Goal: Task Accomplishment & Management: Use online tool/utility

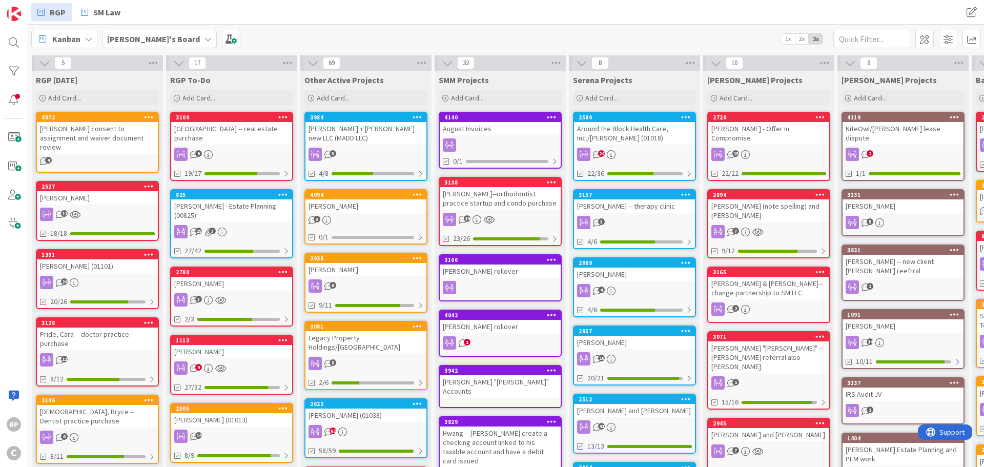
click at [350, 127] on div "[PERSON_NAME] + [PERSON_NAME] new LLC (MADD LLC)" at bounding box center [365, 133] width 121 height 23
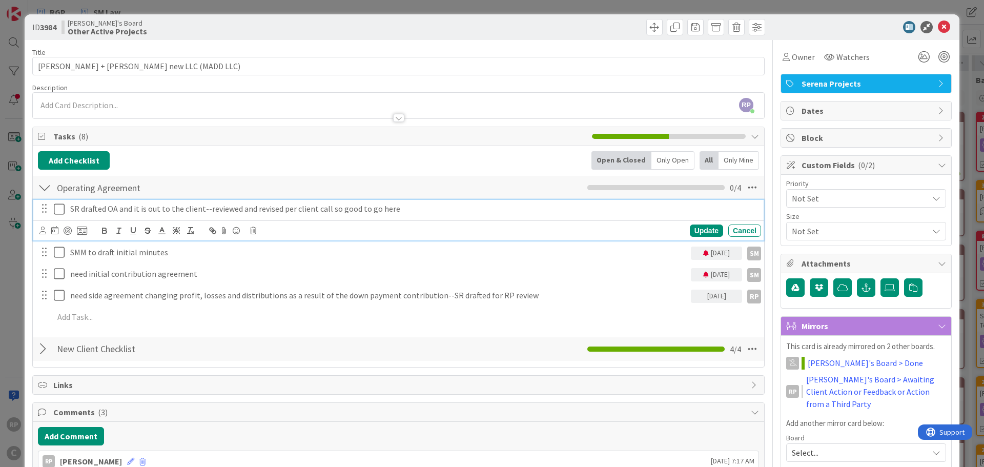
click at [59, 205] on icon at bounding box center [59, 209] width 11 height 12
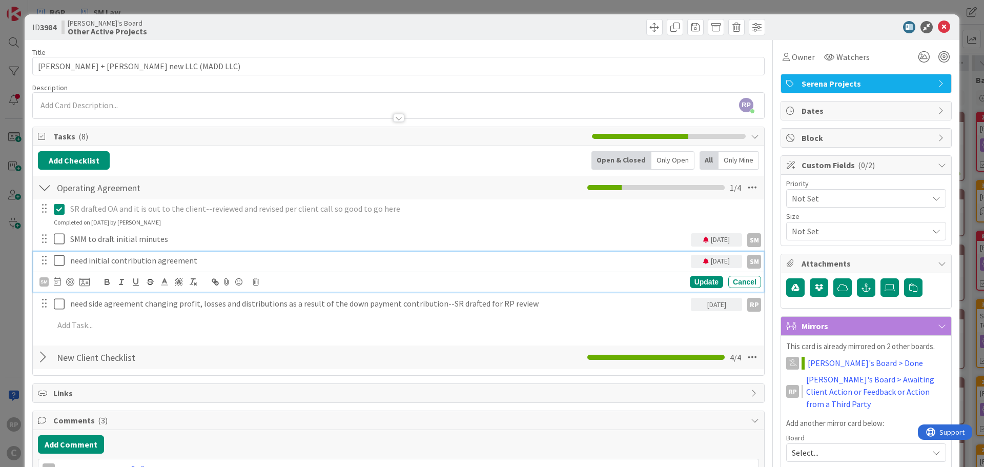
click at [206, 259] on p "need initial contribution agreement" at bounding box center [378, 261] width 616 height 12
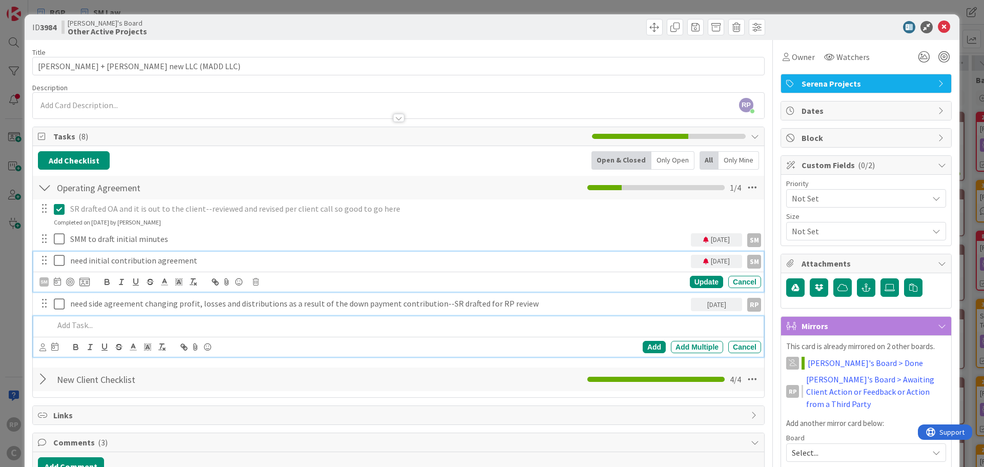
click at [95, 331] on p at bounding box center [405, 325] width 703 height 12
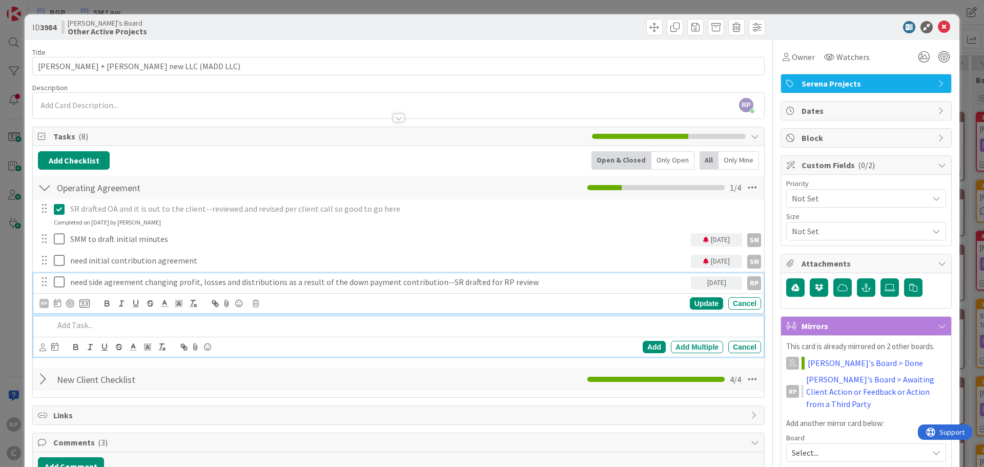
click at [567, 288] on div "need side agreement changing profit, losses and distributions as a result of th…" at bounding box center [378, 282] width 625 height 18
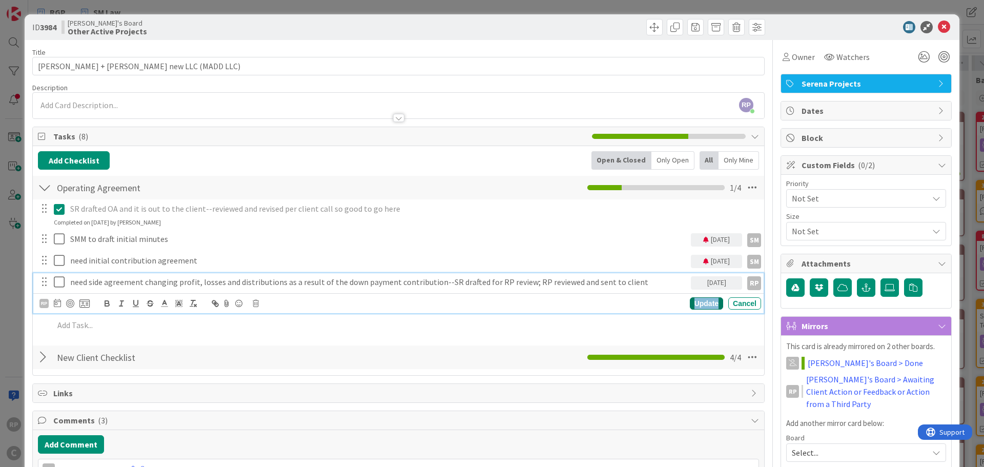
click at [698, 305] on div "Update" at bounding box center [706, 303] width 33 height 12
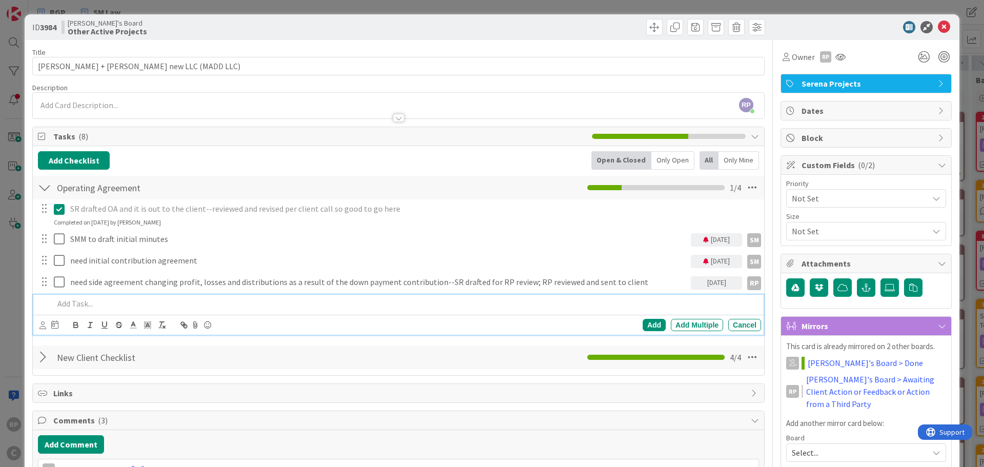
click at [139, 309] on div at bounding box center [405, 304] width 711 height 18
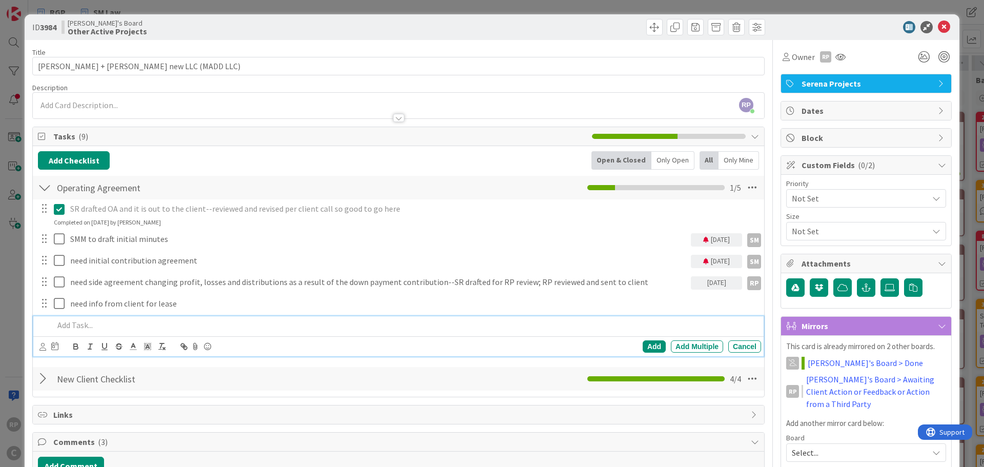
scroll to position [154, 0]
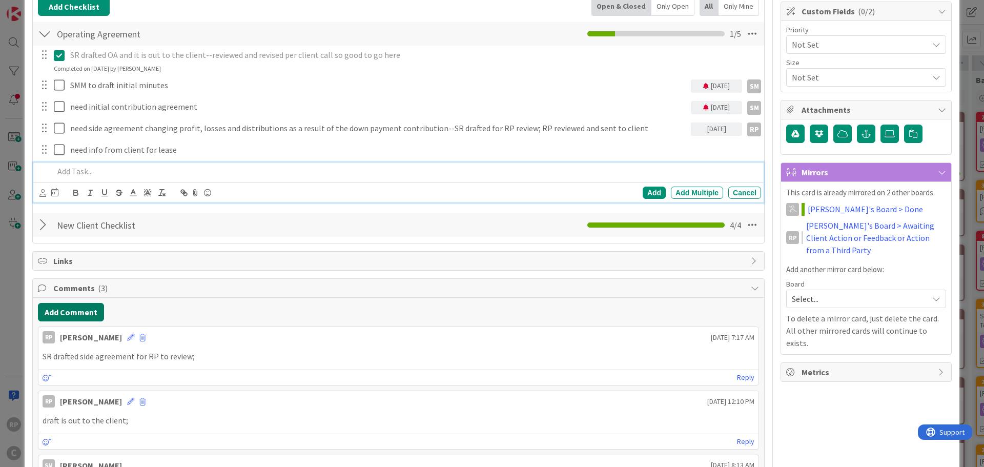
click at [74, 315] on button "Add Comment" at bounding box center [71, 312] width 66 height 18
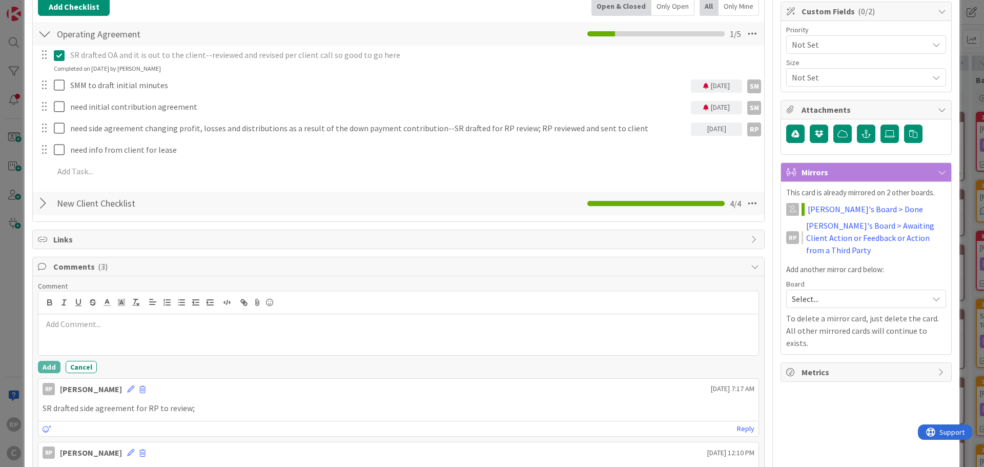
click at [84, 338] on div at bounding box center [398, 334] width 720 height 41
click at [43, 372] on button "Add" at bounding box center [49, 367] width 23 height 12
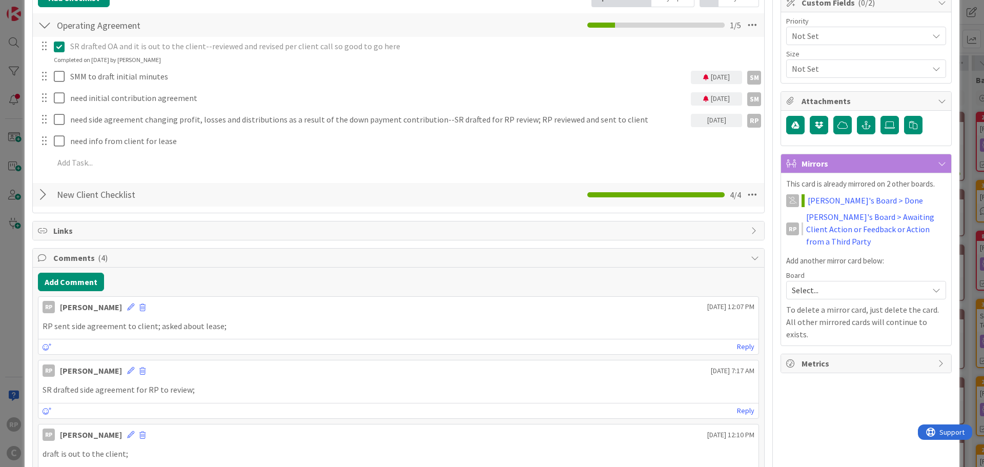
scroll to position [0, 0]
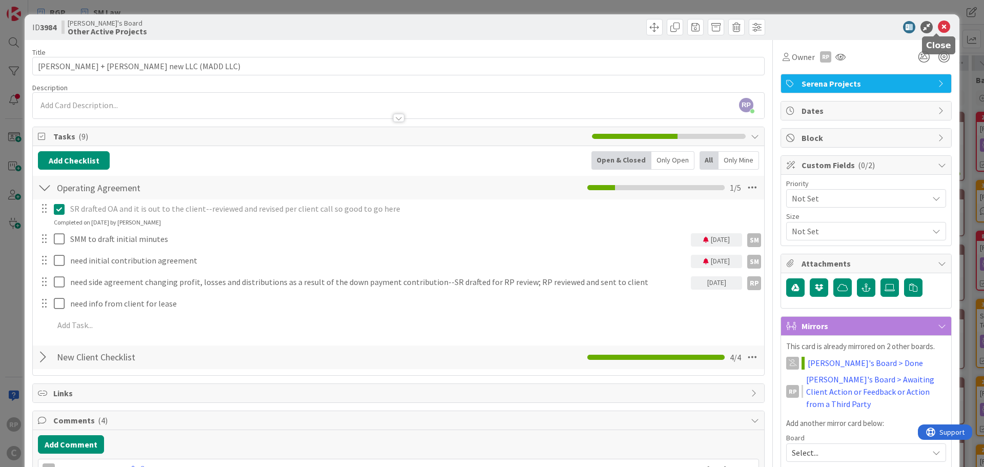
click at [939, 25] on icon at bounding box center [944, 27] width 12 height 12
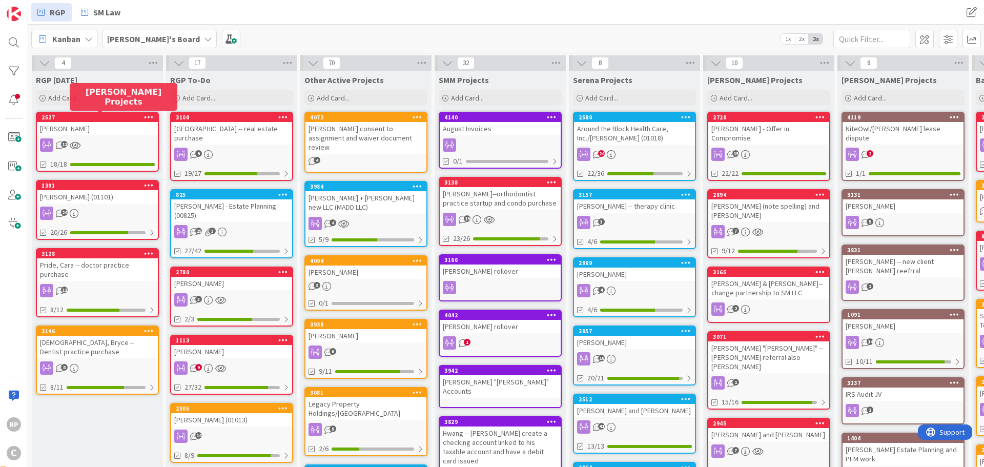
drag, startPoint x: 76, startPoint y: 124, endPoint x: 355, endPoint y: 116, distance: 278.3
click at [355, 116] on div "4072" at bounding box center [368, 117] width 116 height 7
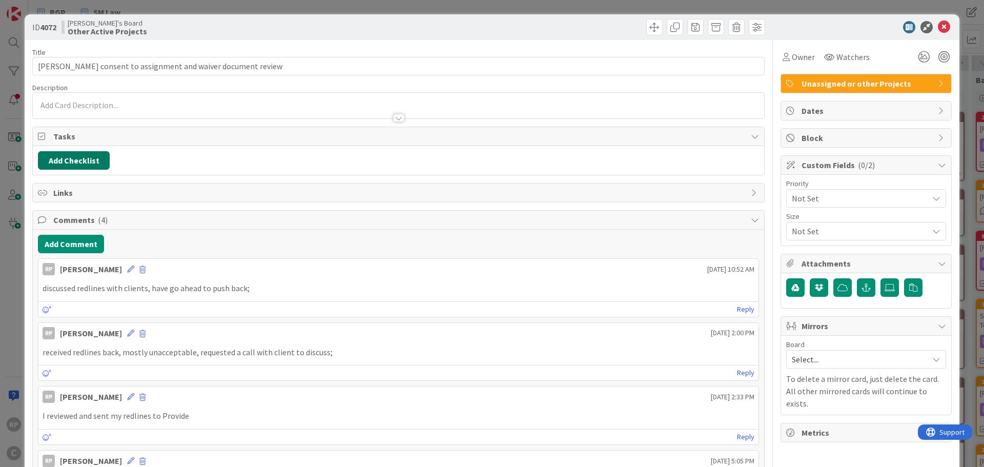
click at [92, 160] on button "Add Checklist" at bounding box center [74, 160] width 72 height 18
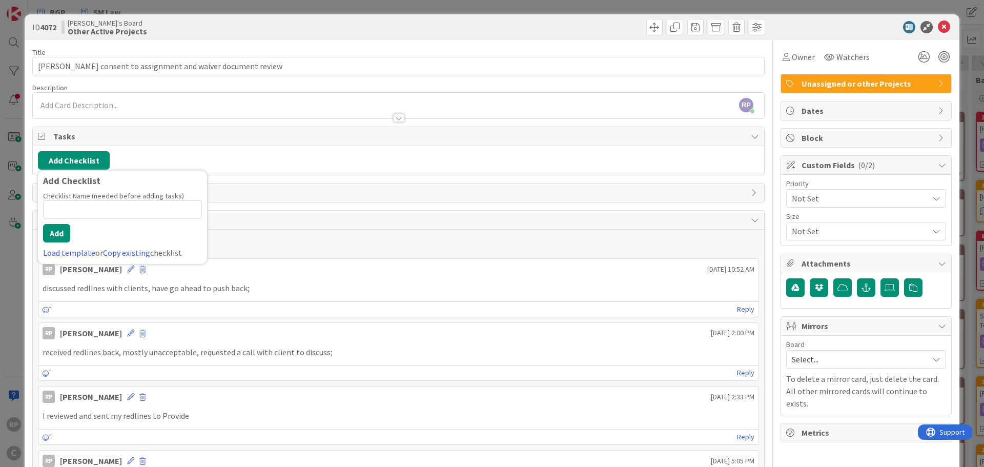
type input "0"
type input "[DATE]"
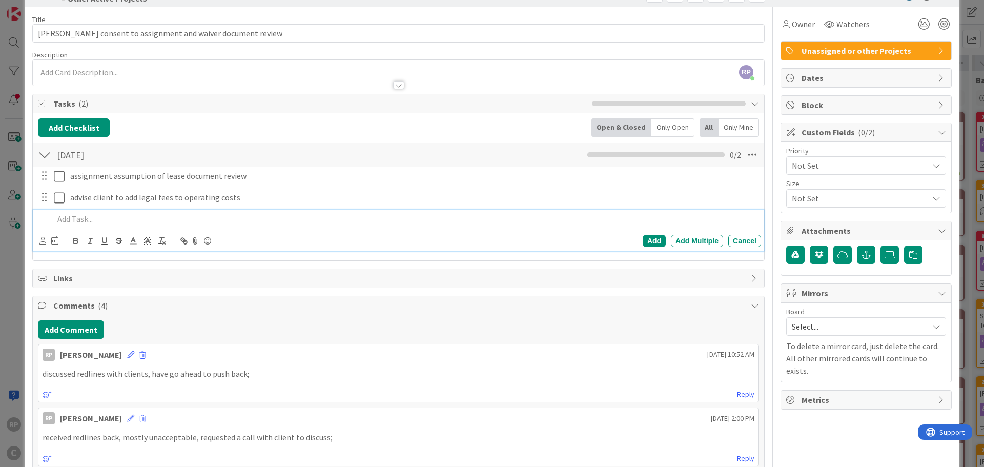
scroll to position [51, 0]
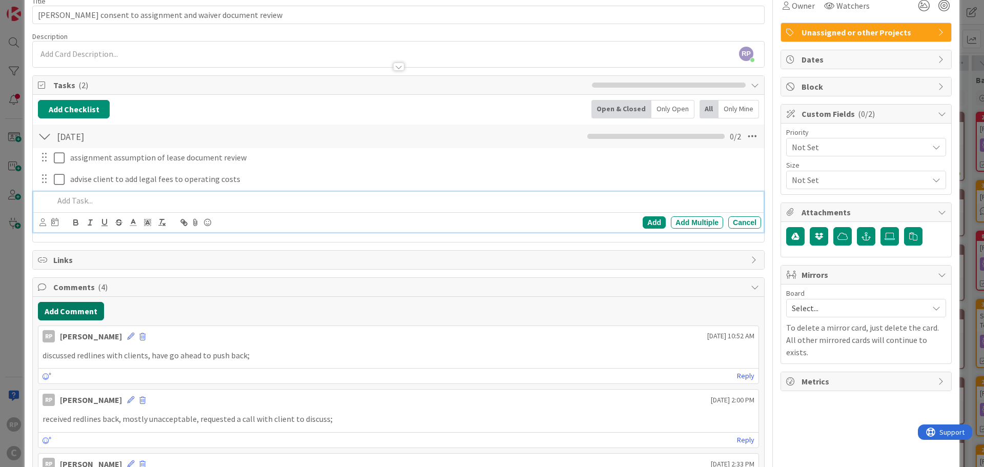
click at [88, 316] on button "Add Comment" at bounding box center [71, 311] width 66 height 18
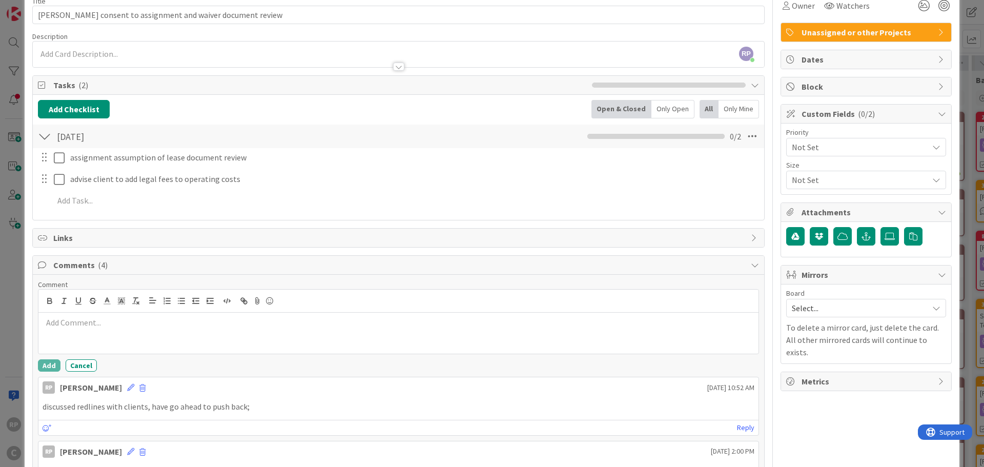
click at [88, 339] on div at bounding box center [398, 333] width 720 height 41
click at [47, 366] on button "Add" at bounding box center [49, 365] width 23 height 12
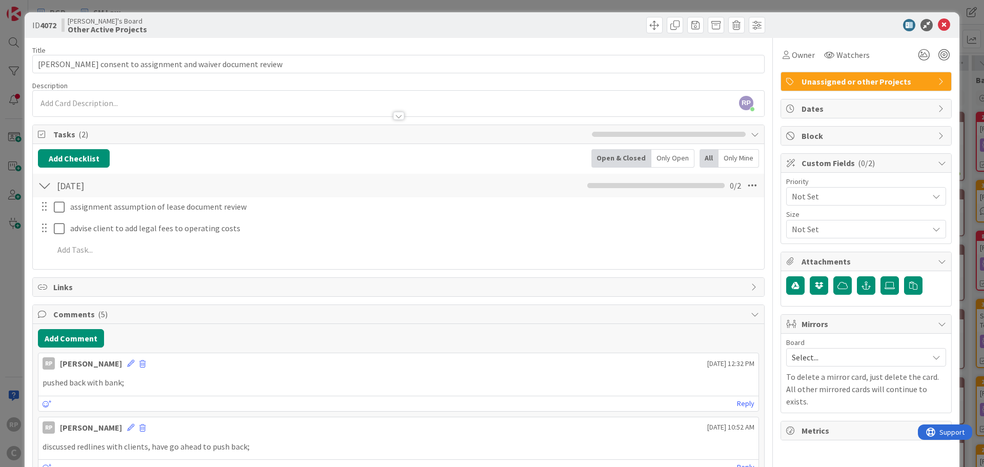
scroll to position [0, 0]
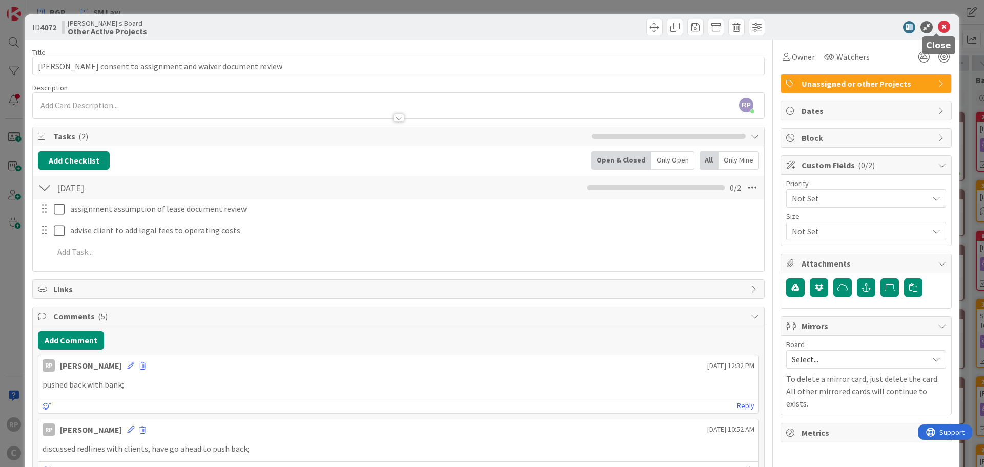
click at [938, 27] on icon at bounding box center [944, 27] width 12 height 12
